Goal: Transaction & Acquisition: Purchase product/service

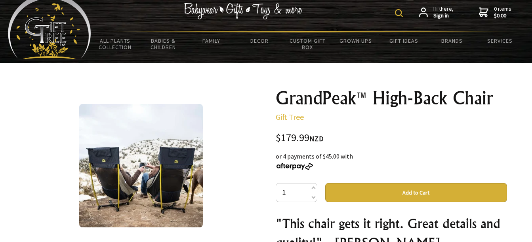
scroll to position [9, 0]
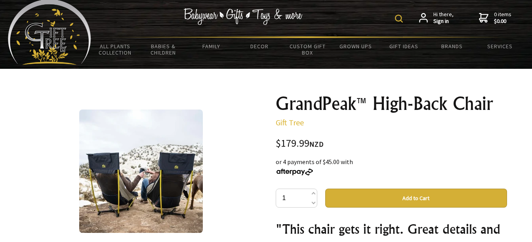
click at [393, 199] on button "Add to Cart" at bounding box center [416, 198] width 182 height 19
click at [412, 195] on button "Add to Cart" at bounding box center [416, 198] width 182 height 19
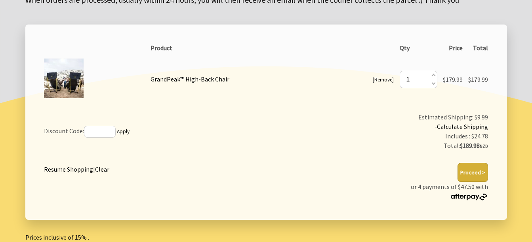
scroll to position [137, 0]
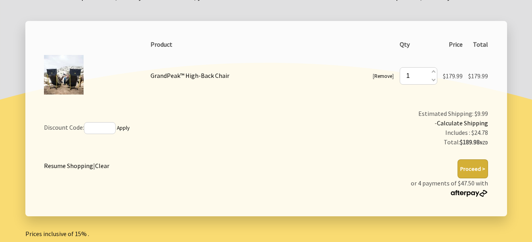
click at [467, 124] on link "Calculate Shipping" at bounding box center [462, 123] width 51 height 8
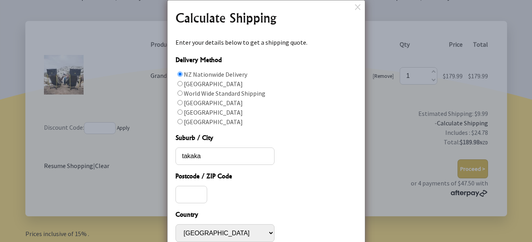
type input "takaka"
click at [186, 196] on input "Postcode / ZIP Code" at bounding box center [191, 194] width 32 height 17
type input "7110"
click at [359, 234] on dialogbox "Calculate Shipping Enter your details below to get a shipping quote. 1 2025-09-…" at bounding box center [266, 139] width 198 height 279
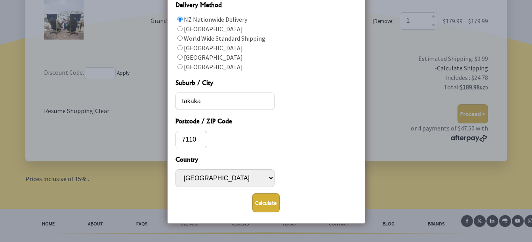
scroll to position [210, 0]
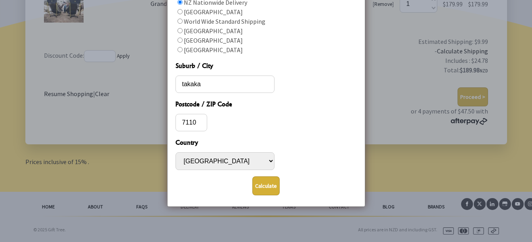
click at [265, 187] on button "Calculate" at bounding box center [265, 186] width 27 height 19
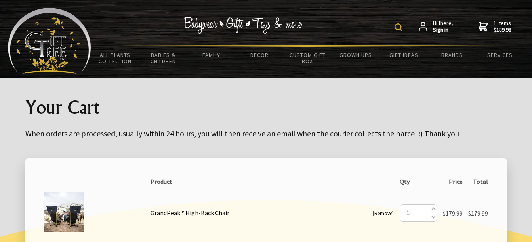
click at [204, 210] on link "GrandPeak™ High-Back Chair" at bounding box center [190, 213] width 79 height 8
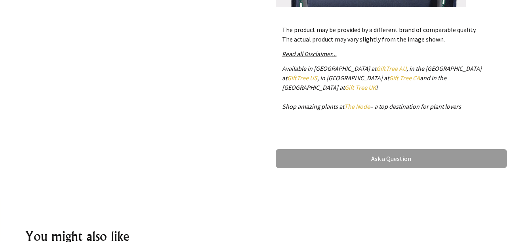
scroll to position [401, 0]
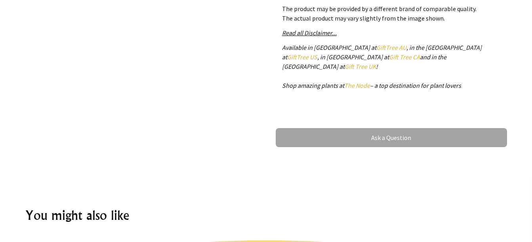
click at [401, 132] on link "Ask a Question" at bounding box center [391, 137] width 231 height 19
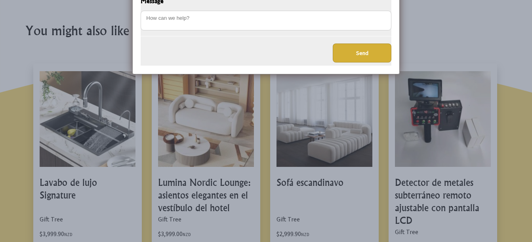
scroll to position [374, 0]
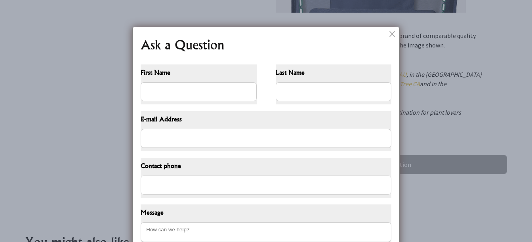
click at [393, 31] on dialogboxclose at bounding box center [393, 34] width 10 height 10
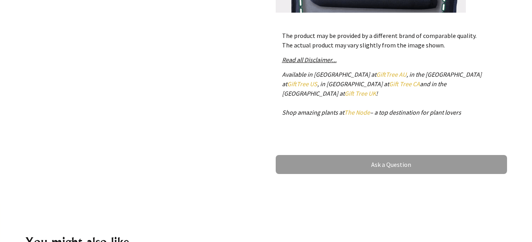
scroll to position [162, 0]
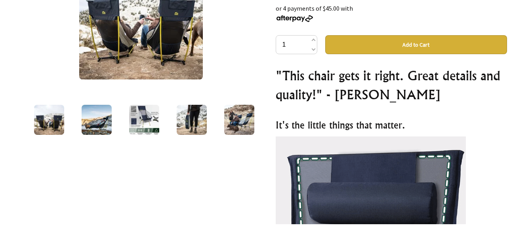
click at [195, 115] on img at bounding box center [192, 120] width 30 height 30
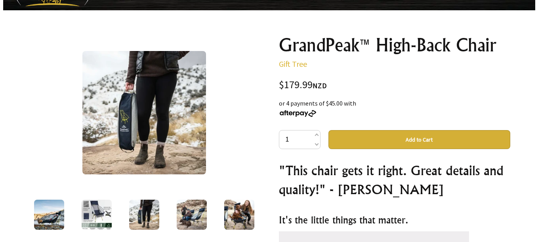
scroll to position [62, 0]
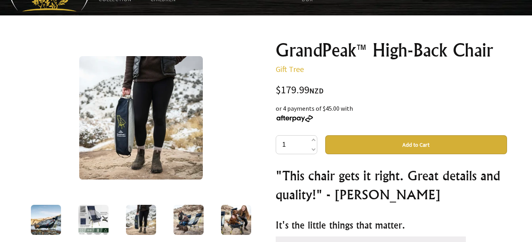
click at [124, 75] on img at bounding box center [141, 118] width 124 height 124
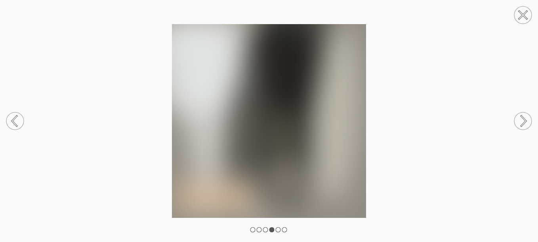
click at [124, 75] on img at bounding box center [269, 121] width 538 height 194
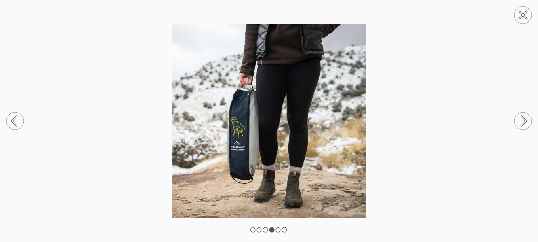
click at [525, 116] on circle at bounding box center [522, 121] width 17 height 17
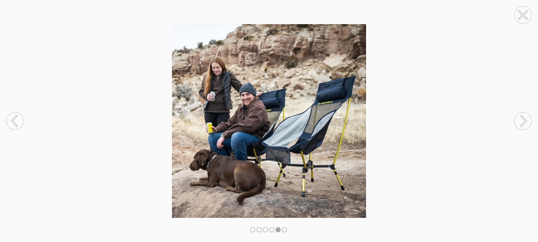
click at [525, 116] on circle at bounding box center [522, 121] width 17 height 17
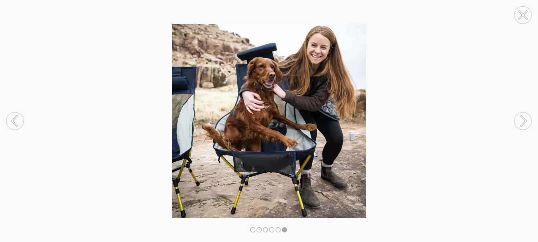
click at [525, 116] on circle at bounding box center [522, 121] width 17 height 17
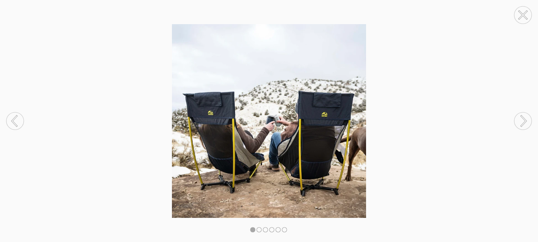
click at [525, 116] on circle at bounding box center [522, 121] width 17 height 17
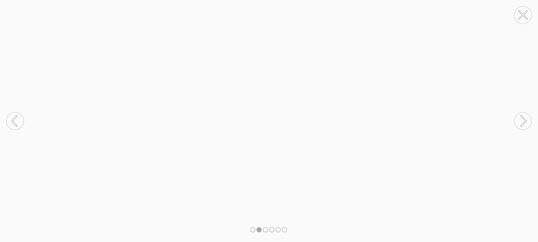
click at [525, 116] on circle at bounding box center [522, 121] width 17 height 17
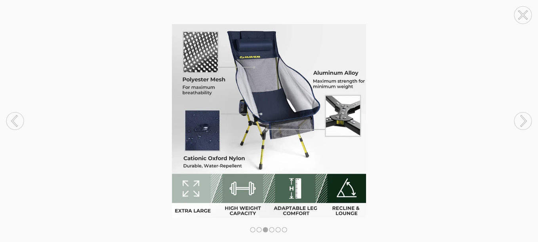
click at [525, 116] on circle at bounding box center [522, 121] width 17 height 17
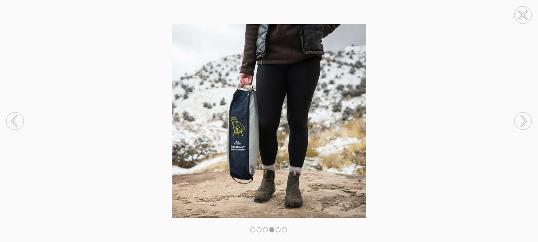
click at [525, 116] on circle at bounding box center [522, 121] width 17 height 17
